Goal: Information Seeking & Learning: Learn about a topic

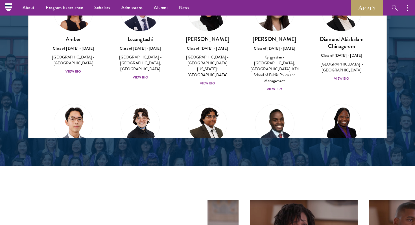
scroll to position [780, 0]
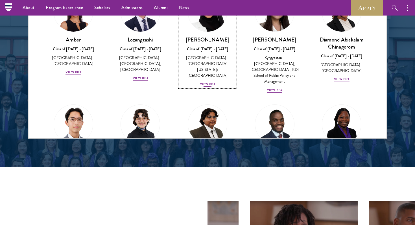
click at [210, 81] on div "View Bio" at bounding box center [208, 83] width 16 height 5
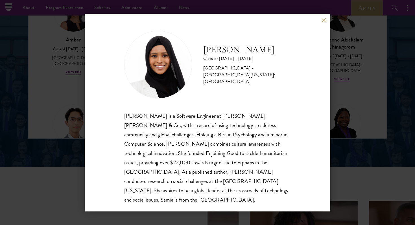
scroll to position [1, 0]
click at [323, 17] on div "[PERSON_NAME] Class of [DATE] - [DATE] [GEOGRAPHIC_DATA] - [GEOGRAPHIC_DATA][US…" at bounding box center [207, 113] width 245 height 198
click at [323, 20] on button at bounding box center [323, 20] width 5 height 5
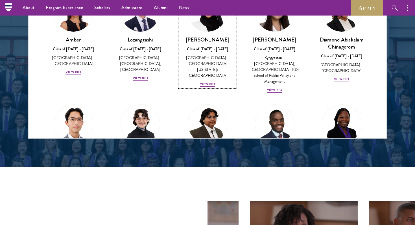
scroll to position [772, 0]
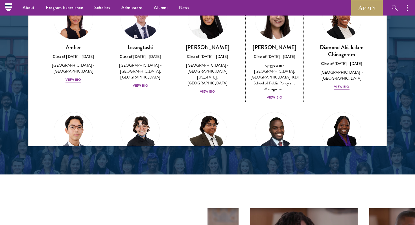
click at [276, 95] on div "View Bio" at bounding box center [275, 97] width 16 height 5
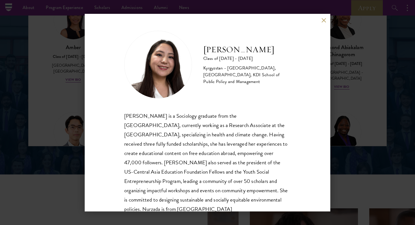
scroll to position [19, 0]
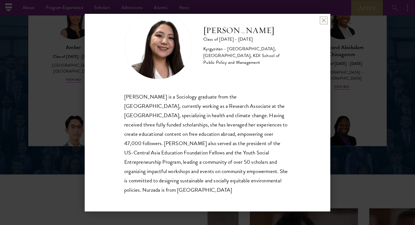
click at [321, 22] on button at bounding box center [323, 20] width 5 height 5
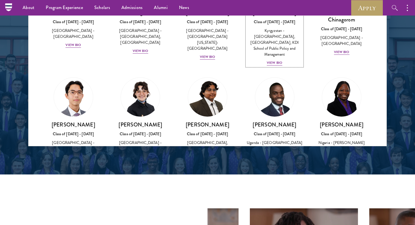
scroll to position [43, 0]
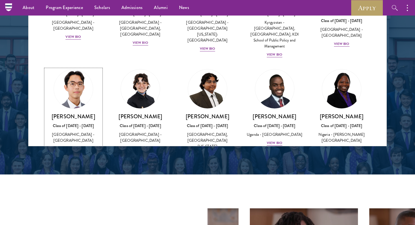
click at [75, 146] on div "View Bio" at bounding box center [73, 148] width 16 height 5
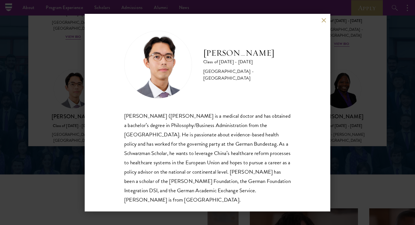
click at [320, 19] on div "[PERSON_NAME] Class of [DATE] - [DATE] [GEOGRAPHIC_DATA] - [GEOGRAPHIC_DATA] [P…" at bounding box center [207, 113] width 245 height 198
click at [323, 18] on button at bounding box center [323, 20] width 5 height 5
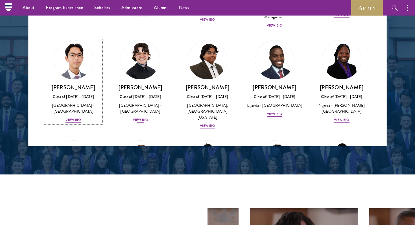
scroll to position [79, 0]
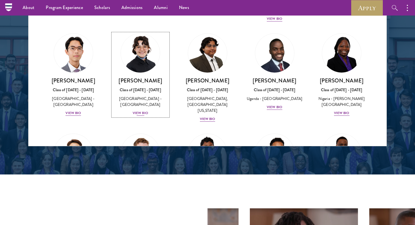
click at [143, 103] on div "[PERSON_NAME] Class of [DATE] - [DATE] [GEOGRAPHIC_DATA] - [GEOGRAPHIC_DATA] Vi…" at bounding box center [141, 96] width 56 height 39
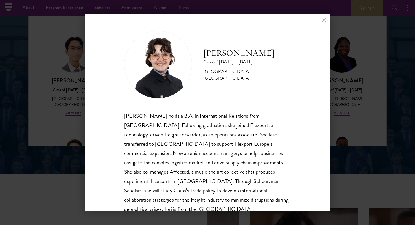
click at [322, 20] on button at bounding box center [323, 20] width 5 height 5
